Goal: Task Accomplishment & Management: Manage account settings

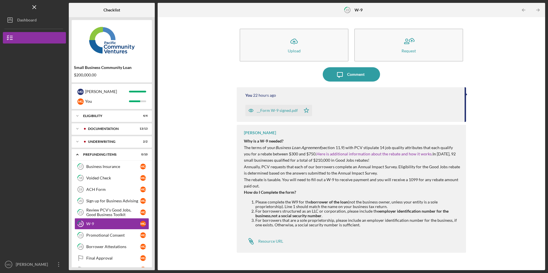
scroll to position [14, 0]
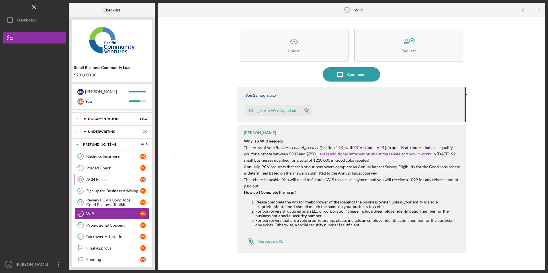
scroll to position [14, 0]
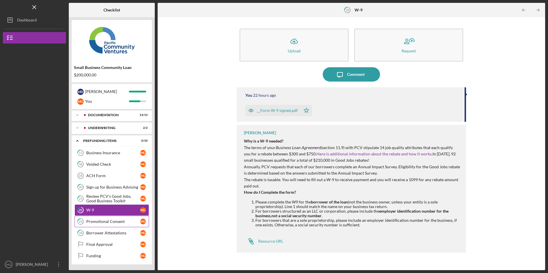
click at [107, 216] on link "23 Promotional Consent M G" at bounding box center [111, 221] width 74 height 11
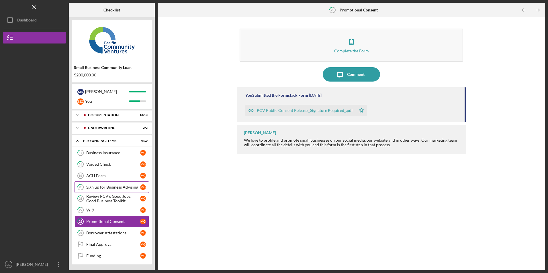
click at [113, 187] on div "Sign up for Business Advising" at bounding box center [113, 187] width 54 height 5
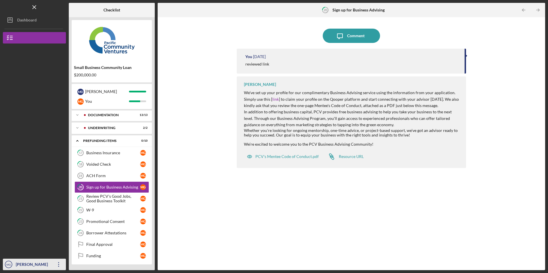
click at [58, 263] on icon "button" at bounding box center [58, 264] width 1 height 5
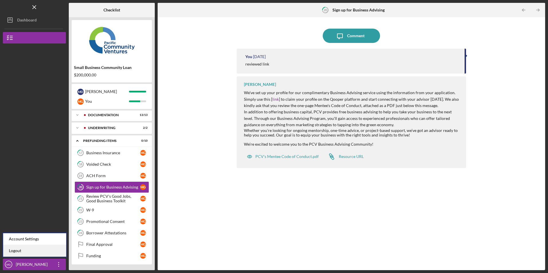
click at [54, 249] on link "Logout" at bounding box center [34, 251] width 63 height 12
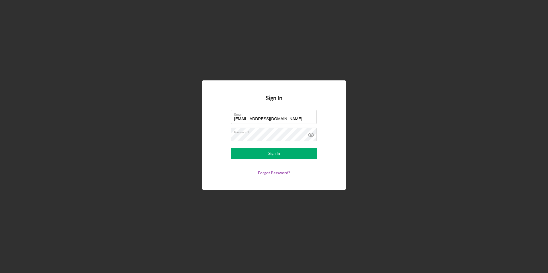
drag, startPoint x: 278, startPoint y: 121, endPoint x: 212, endPoint y: 114, distance: 65.9
click at [212, 114] on div "Sign In Email juanashhc@ymail.com Password Sign In Forgot Password?" at bounding box center [273, 134] width 143 height 109
drag, startPoint x: 277, startPoint y: 117, endPoint x: 208, endPoint y: 112, distance: 68.6
click at [208, 112] on div "Sign In Email juanashhc@ymail.com Password Sign In Forgot Password?" at bounding box center [273, 134] width 143 height 109
drag, startPoint x: 261, startPoint y: 121, endPoint x: 202, endPoint y: 117, distance: 58.8
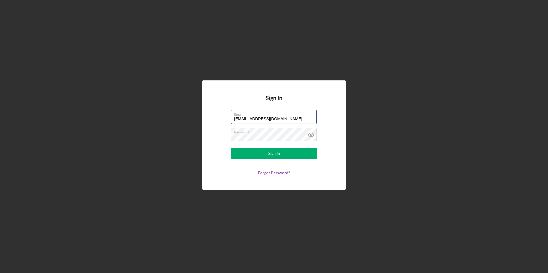
click at [200, 113] on div "Sign In Email juanashhc@ymail.com Password Sign In Forgot Password?" at bounding box center [274, 135] width 542 height 270
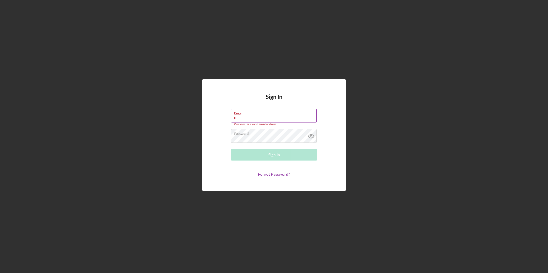
type input "marcyluna75@icloud.com"
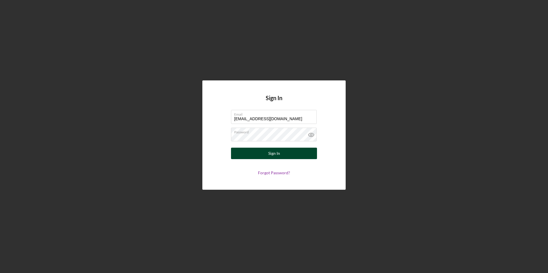
click at [256, 152] on button "Sign In" at bounding box center [274, 153] width 86 height 11
